Goal: Find specific page/section: Find specific page/section

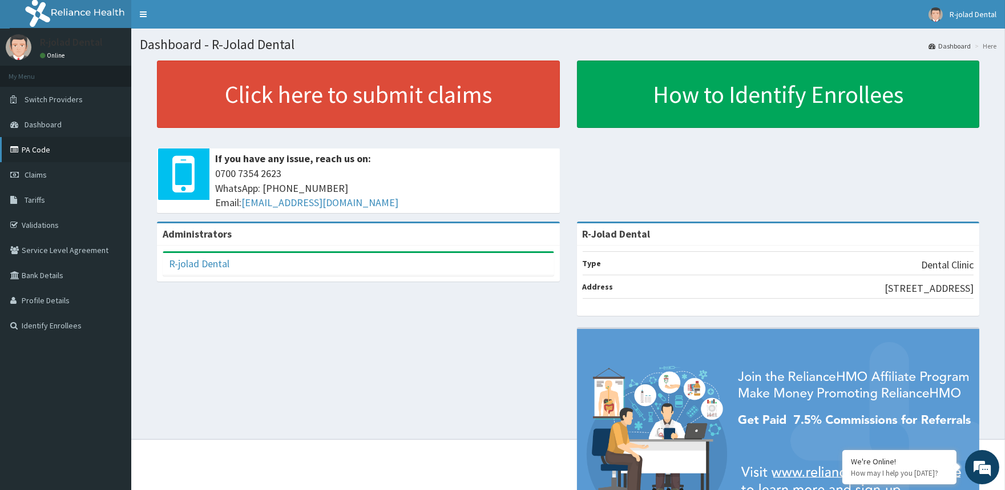
click at [42, 153] on link "PA Code" at bounding box center [65, 149] width 131 height 25
